Goal: Task Accomplishment & Management: Manage account settings

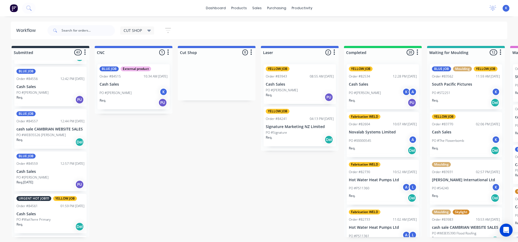
scroll to position [1259, 0]
click at [138, 29] on span "CUT SHOP" at bounding box center [133, 31] width 18 height 6
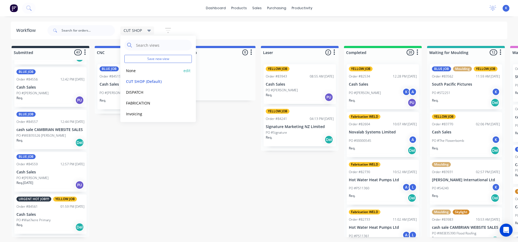
click at [139, 70] on button "None" at bounding box center [152, 70] width 57 height 6
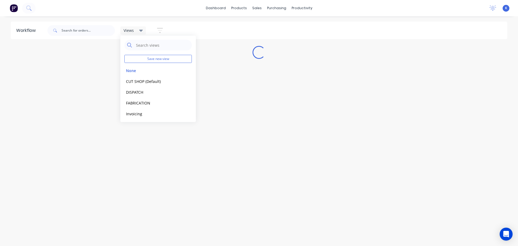
click at [250, 140] on div "Workflow Views Save new view None edit CUT SHOP (Default) edit DISPATCH edit FA…" at bounding box center [259, 128] width 518 height 213
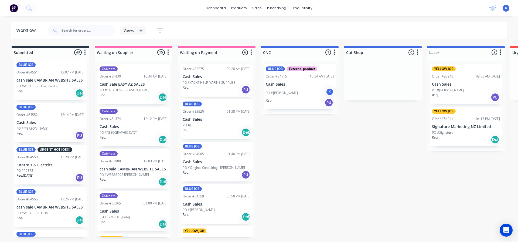
scroll to position [1107, 0]
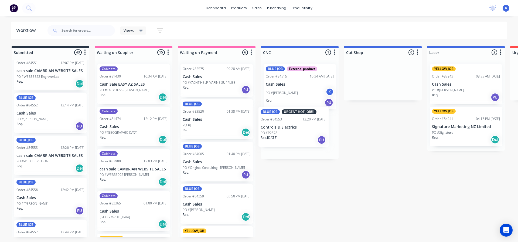
drag, startPoint x: 28, startPoint y: 157, endPoint x: 277, endPoint y: 128, distance: 250.2
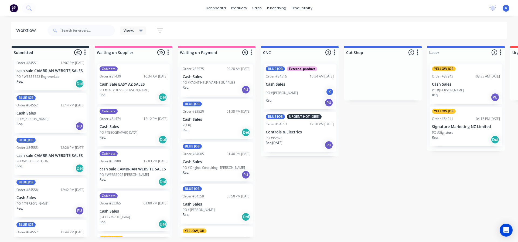
click at [294, 130] on p "Controls & Electrics" at bounding box center [300, 132] width 68 height 5
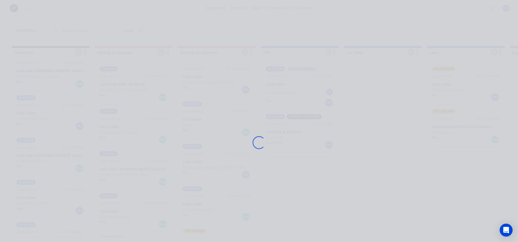
click at [294, 129] on div "Loading..." at bounding box center [259, 143] width 432 height 242
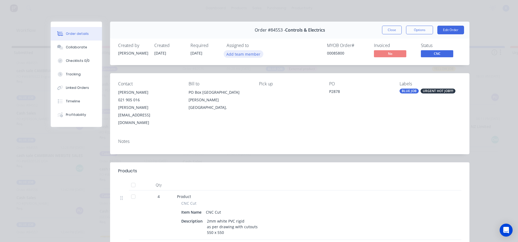
click at [235, 52] on button "Add team member" at bounding box center [244, 53] width 40 height 7
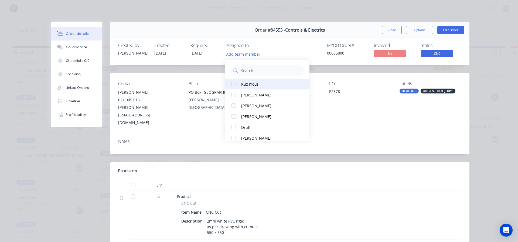
drag, startPoint x: 238, startPoint y: 84, endPoint x: 244, endPoint y: 82, distance: 6.8
click at [239, 83] on div at bounding box center [233, 84] width 11 height 11
click at [393, 29] on button "Close" at bounding box center [392, 30] width 20 height 9
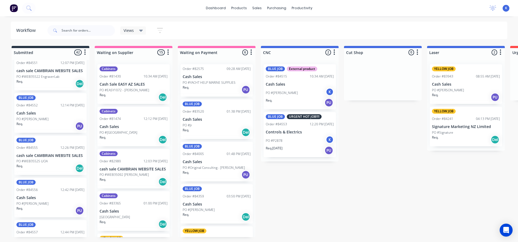
click at [135, 31] on div "Views" at bounding box center [133, 30] width 19 height 5
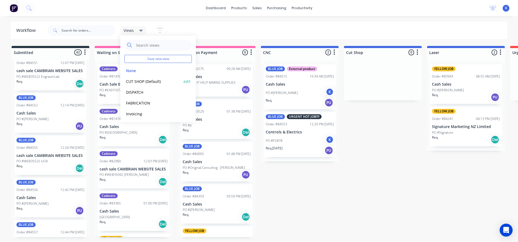
click at [144, 80] on button "CUT SHOP (Default)" at bounding box center [152, 81] width 57 height 6
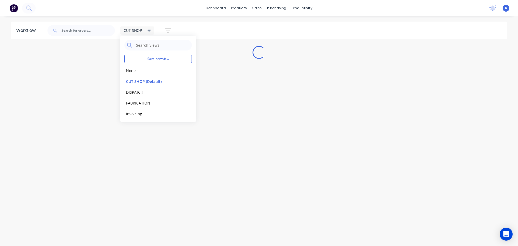
drag, startPoint x: 177, startPoint y: 150, endPoint x: 181, endPoint y: 149, distance: 4.4
click at [181, 149] on div "Workflow CUT SHOP Save new view None edit CUT SHOP (Default) edit DISPATCH edit…" at bounding box center [259, 128] width 518 height 213
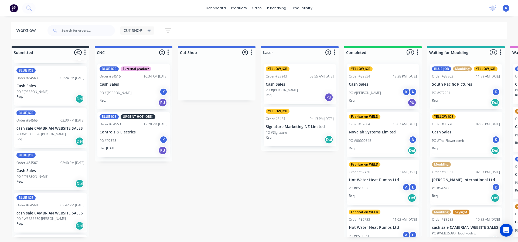
scroll to position [1430, 0]
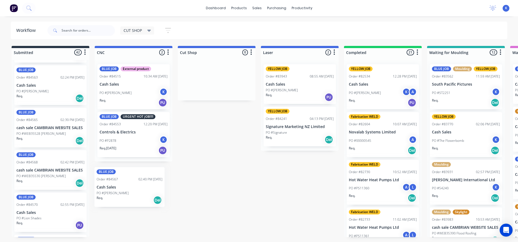
drag, startPoint x: 29, startPoint y: 173, endPoint x: 111, endPoint y: 190, distance: 82.9
drag, startPoint x: 32, startPoint y: 172, endPoint x: 113, endPoint y: 187, distance: 82.6
drag, startPoint x: 28, startPoint y: 169, endPoint x: 128, endPoint y: 185, distance: 101.4
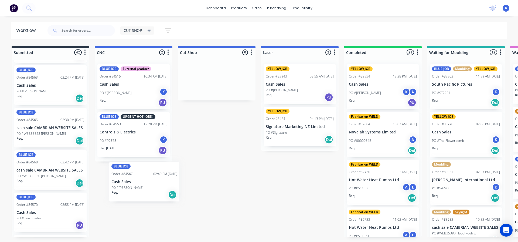
drag, startPoint x: 12, startPoint y: 161, endPoint x: 16, endPoint y: 164, distance: 4.7
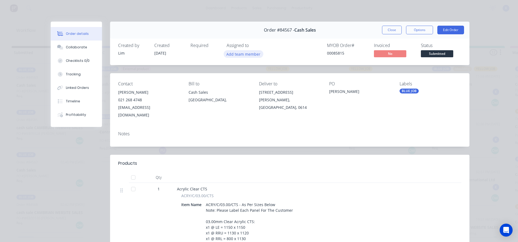
click at [237, 53] on button "Add team member" at bounding box center [244, 53] width 40 height 7
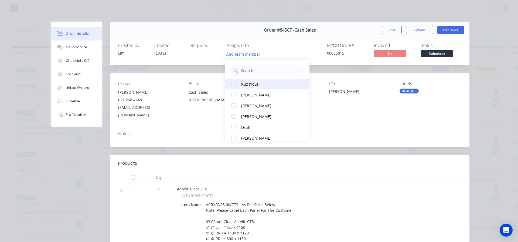
click at [251, 86] on button "Kuz (You)" at bounding box center [267, 84] width 85 height 11
click at [391, 29] on button "Close" at bounding box center [392, 30] width 20 height 9
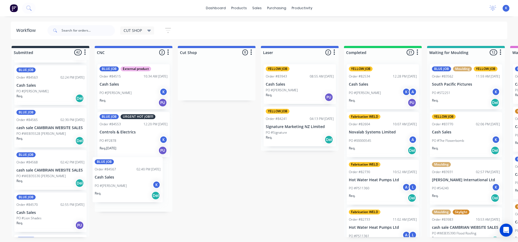
drag, startPoint x: 26, startPoint y: 168, endPoint x: 106, endPoint y: 177, distance: 79.8
